Goal: Information Seeking & Learning: Learn about a topic

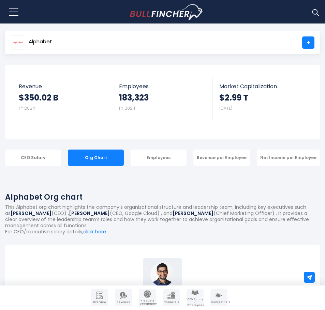
scroll to position [68, 0]
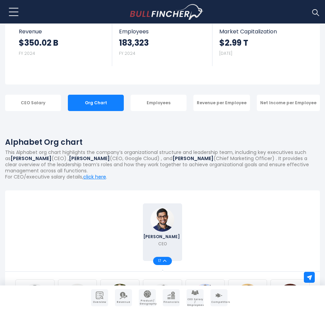
click at [145, 159] on p "This Alphabet org chart highlights the company’s organizational structure and l…" at bounding box center [162, 161] width 315 height 25
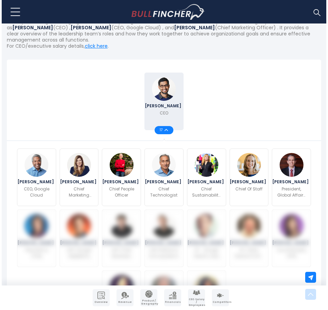
scroll to position [205, 0]
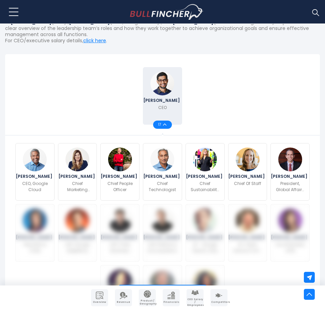
click at [13, 13] on button at bounding box center [13, 11] width 17 height 17
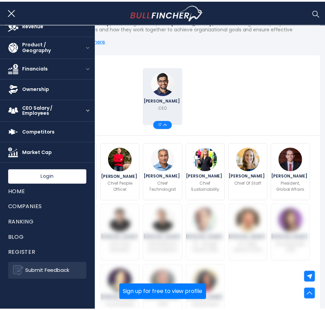
scroll to position [32, 0]
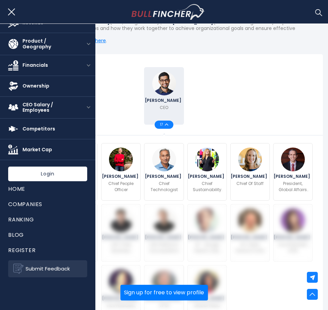
click at [253, 74] on div "[PERSON_NAME] CEO 17" at bounding box center [164, 95] width 301 height 61
drag, startPoint x: 13, startPoint y: 11, endPoint x: 58, endPoint y: 81, distance: 83.3
click at [13, 11] on button at bounding box center [13, 11] width 17 height 17
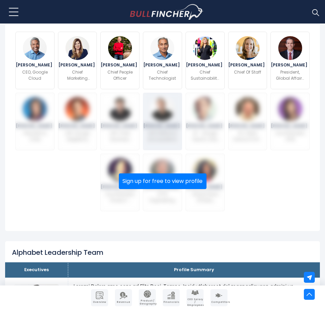
scroll to position [341, 0]
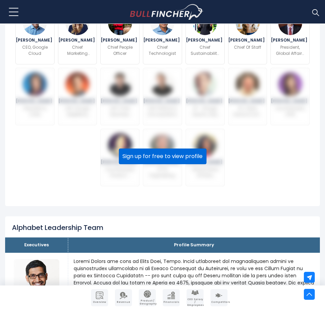
click at [172, 159] on button "Sign up for free to view profile" at bounding box center [163, 157] width 88 height 16
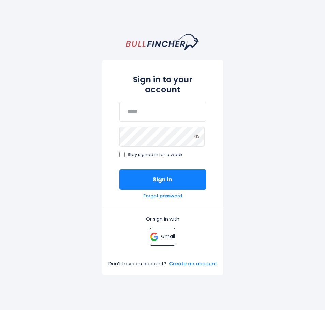
click at [158, 241] on link "Gmail" at bounding box center [163, 237] width 26 height 18
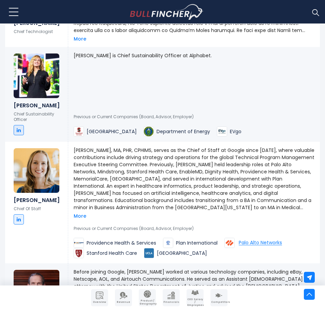
scroll to position [989, 0]
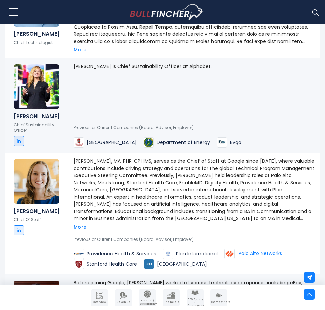
click at [224, 166] on p "[PERSON_NAME], MA, PHR, CPHIMS, serves as the Chief of Staff at Google since [D…" at bounding box center [194, 190] width 241 height 64
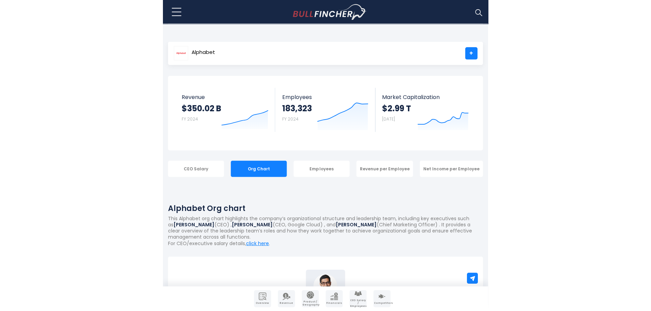
scroll to position [0, 0]
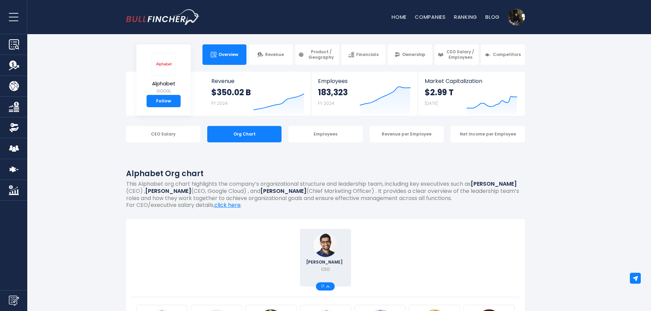
click at [232, 54] on span "Overview" at bounding box center [229, 54] width 20 height 5
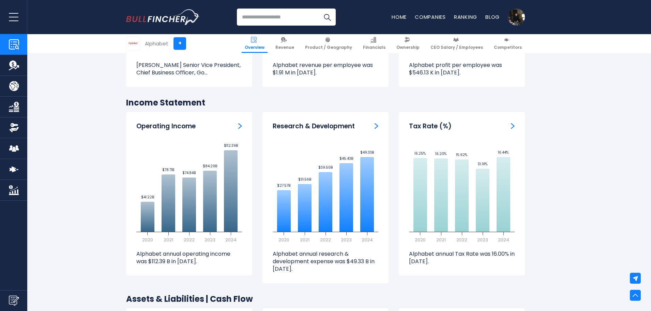
scroll to position [1160, 0]
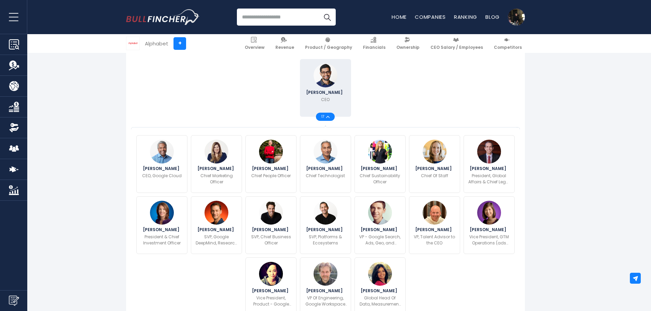
scroll to position [171, 0]
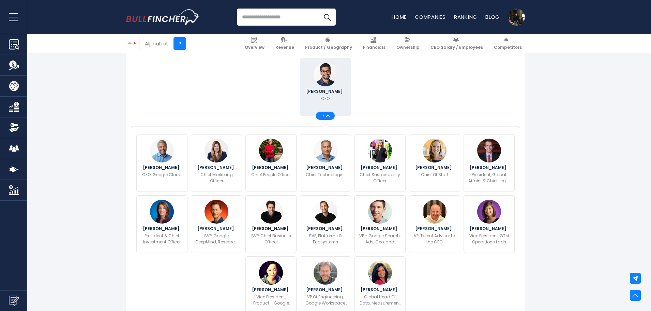
click at [325, 115] on span "17" at bounding box center [324, 115] width 5 height 3
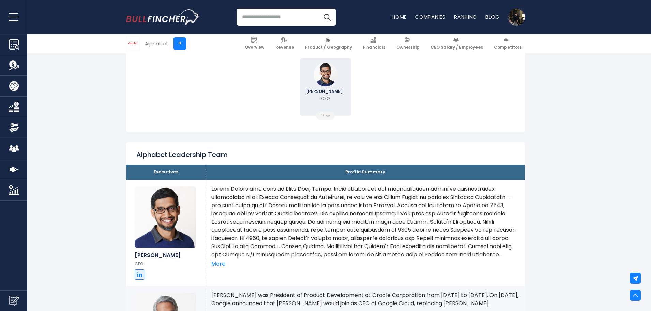
click at [325, 115] on span "17" at bounding box center [324, 115] width 5 height 3
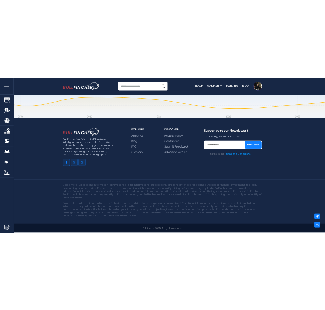
scroll to position [0, 0]
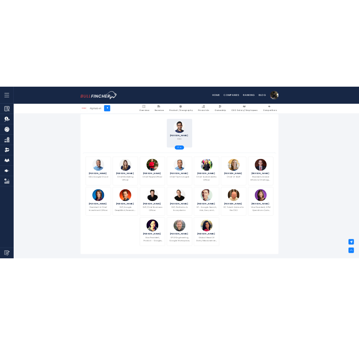
scroll to position [160, 0]
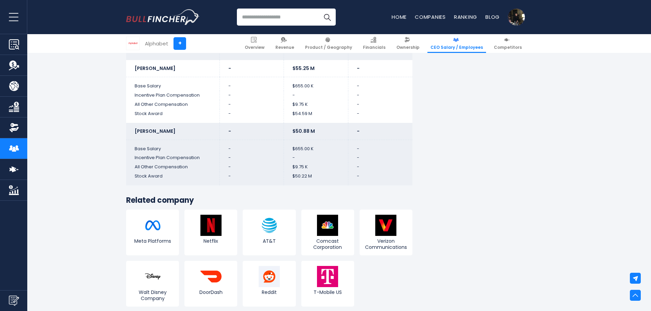
scroll to position [1978, 0]
